Goal: Check status: Check status

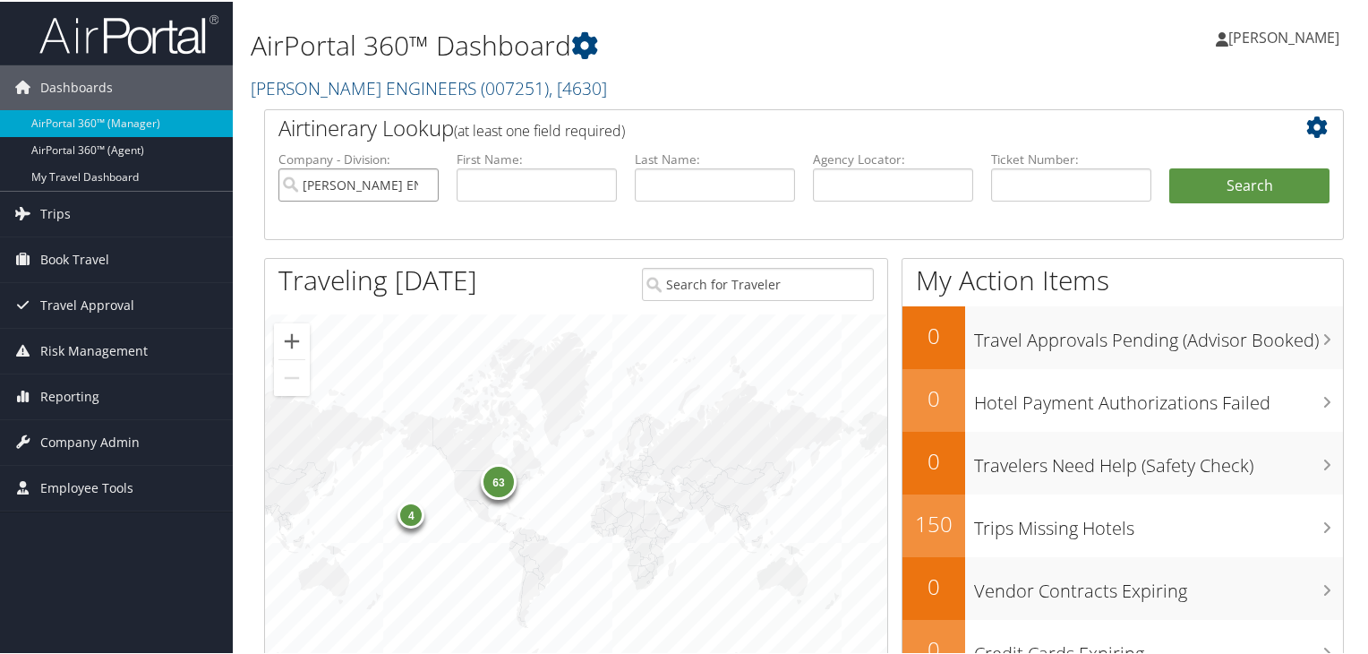
click at [422, 184] on input "[PERSON_NAME] ENGINEERS" at bounding box center [358, 183] width 160 height 33
click at [870, 184] on input "text" at bounding box center [893, 183] width 160 height 33
paste input "DNDWT8"
type input "DNDWT8"
click at [1193, 190] on button "Search" at bounding box center [1249, 185] width 160 height 36
